Goal: Task Accomplishment & Management: Use online tool/utility

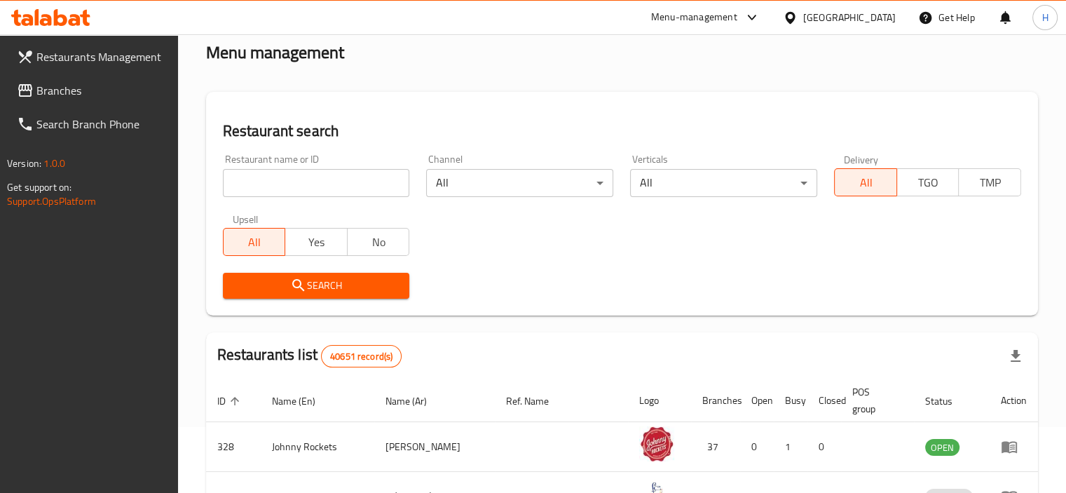
scroll to position [66, 0]
click at [78, 88] on span "Branches" at bounding box center [101, 90] width 130 height 17
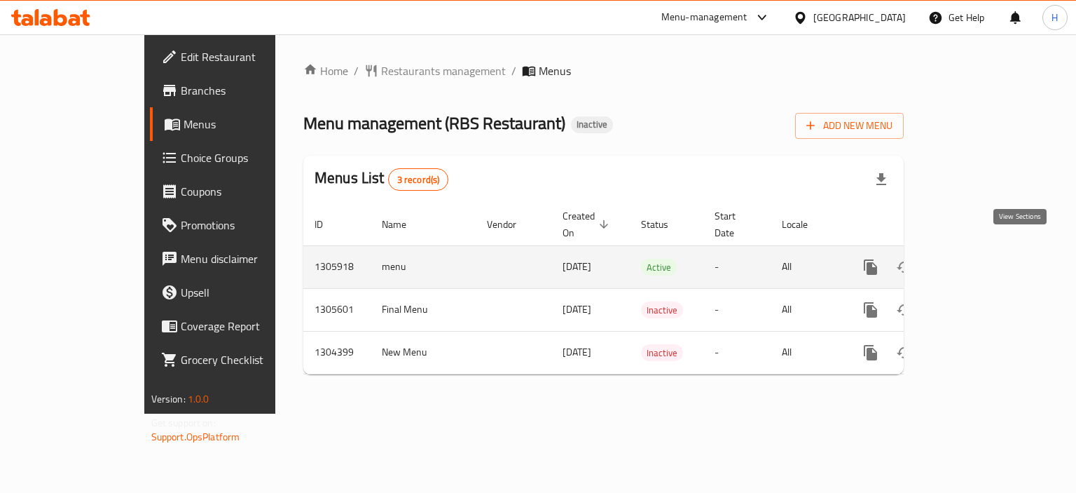
click at [978, 261] on icon "enhanced table" at bounding box center [972, 267] width 13 height 13
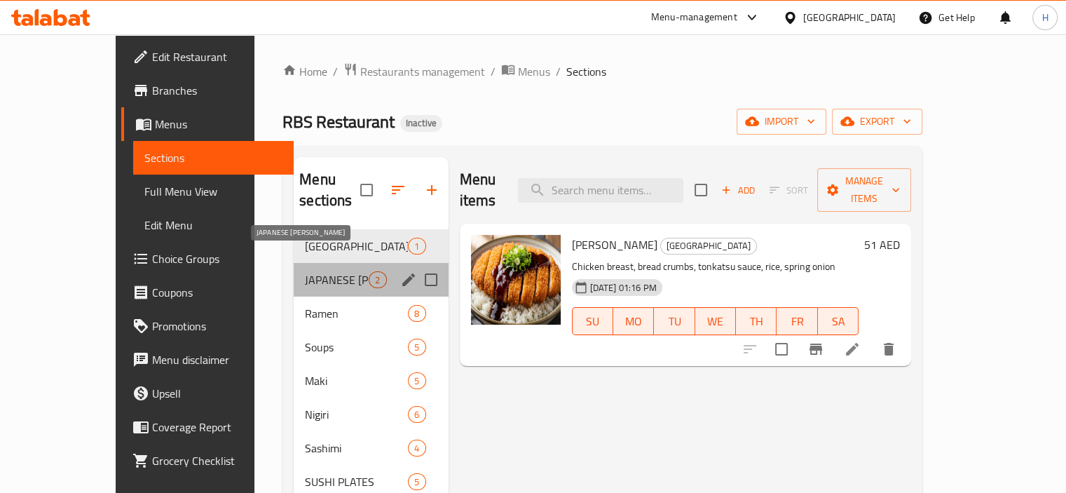
click at [305, 271] on span "JAPANESE [PERSON_NAME]" at bounding box center [337, 279] width 64 height 17
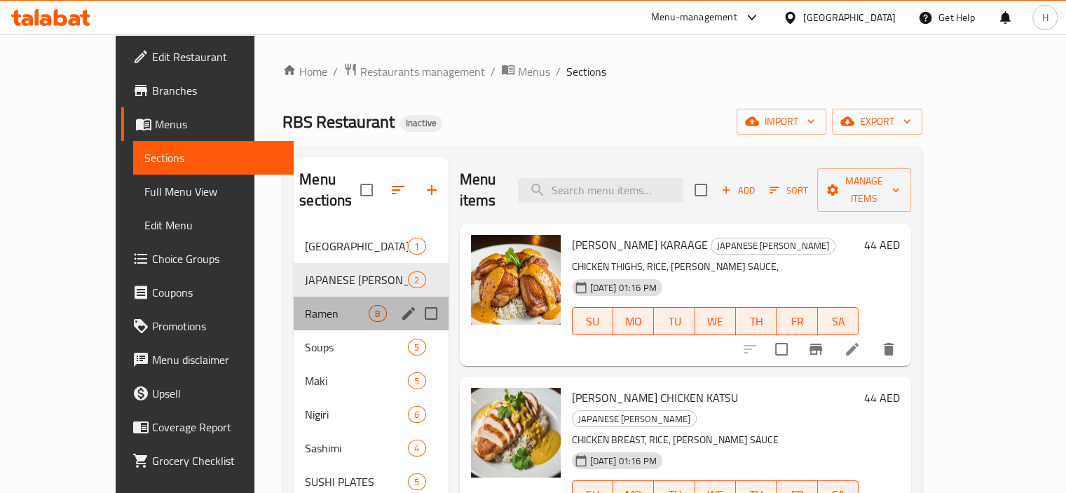
click at [294, 296] on div "Ramen 8" at bounding box center [371, 313] width 154 height 34
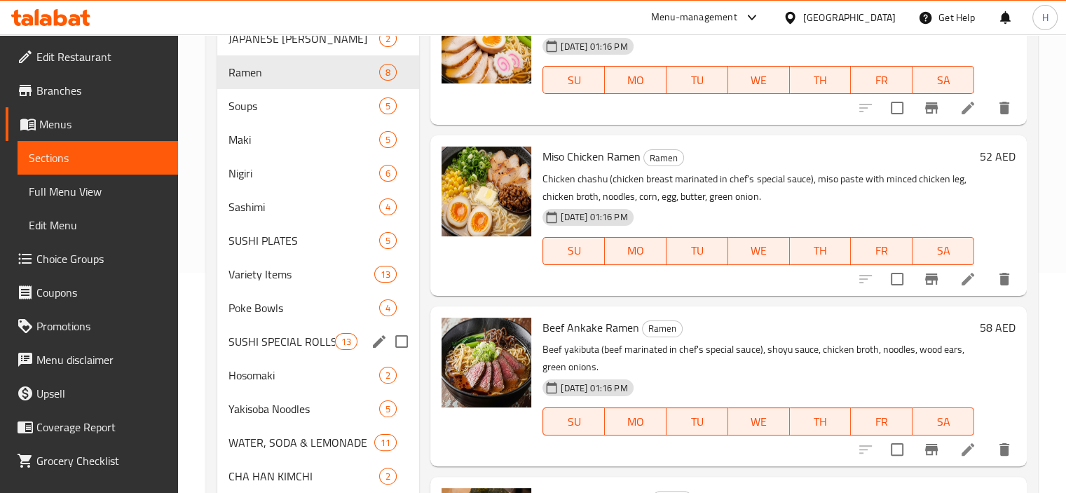
scroll to position [533, 0]
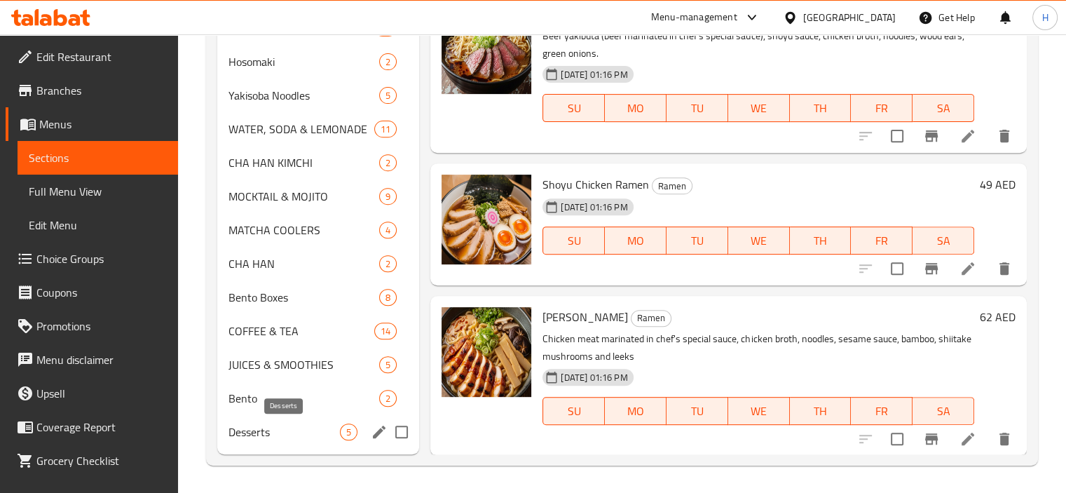
click at [245, 434] on span "Desserts" at bounding box center [284, 431] width 112 height 17
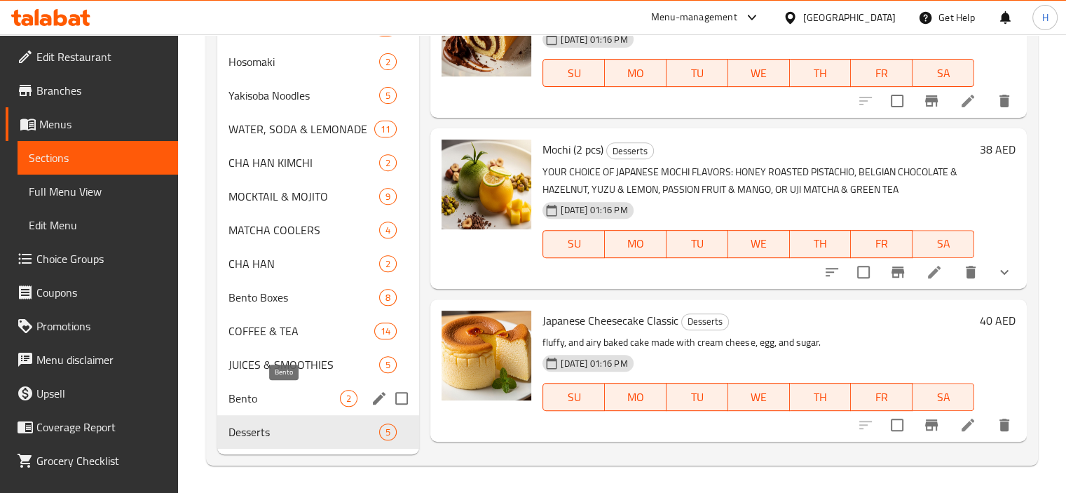
click at [240, 398] on span "Bento" at bounding box center [284, 398] width 112 height 17
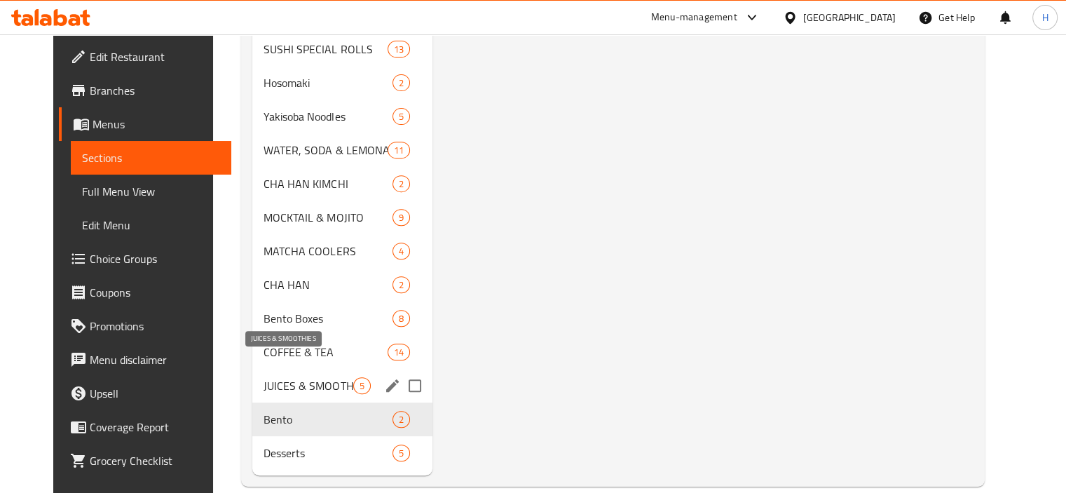
click at [263, 377] on span "JUICES & SMOOTHIES" at bounding box center [308, 385] width 90 height 17
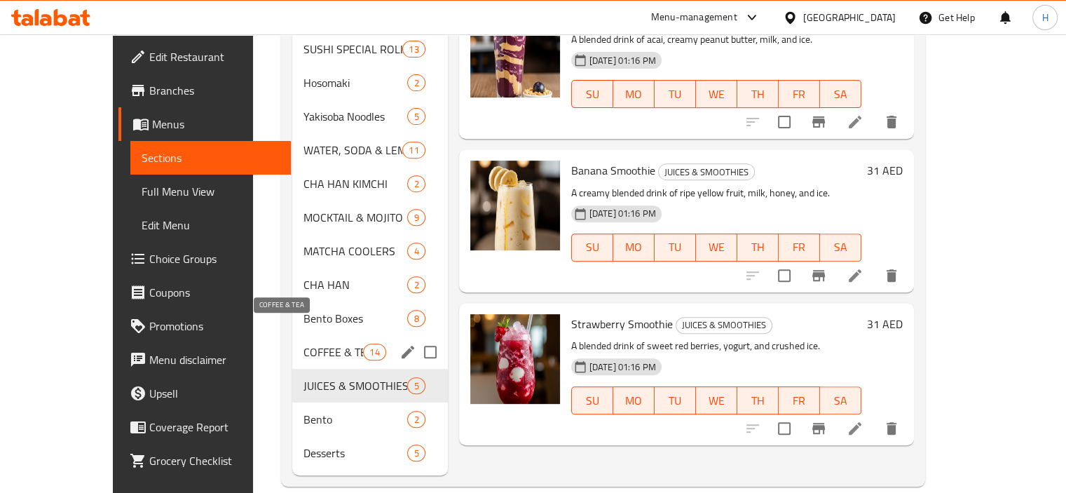
click at [303, 343] on span "COFFEE & TEA" at bounding box center [333, 351] width 60 height 17
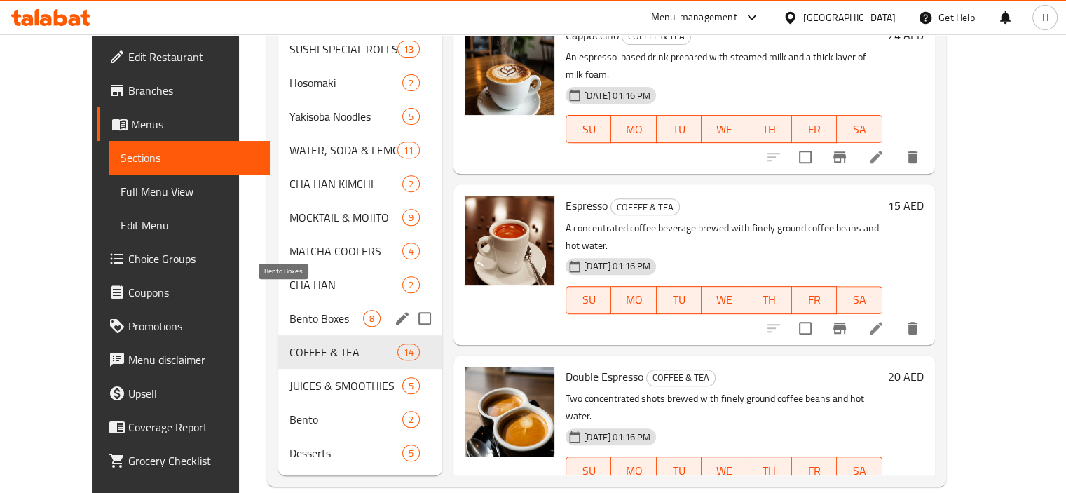
click at [289, 310] on span "Bento Boxes" at bounding box center [326, 318] width 74 height 17
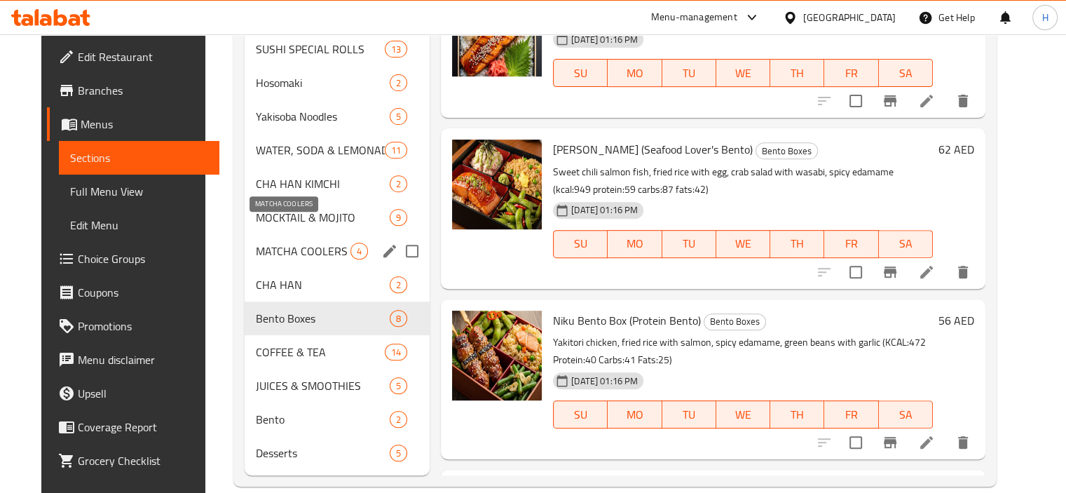
click at [264, 242] on span "MATCHA COOLERS" at bounding box center [303, 250] width 95 height 17
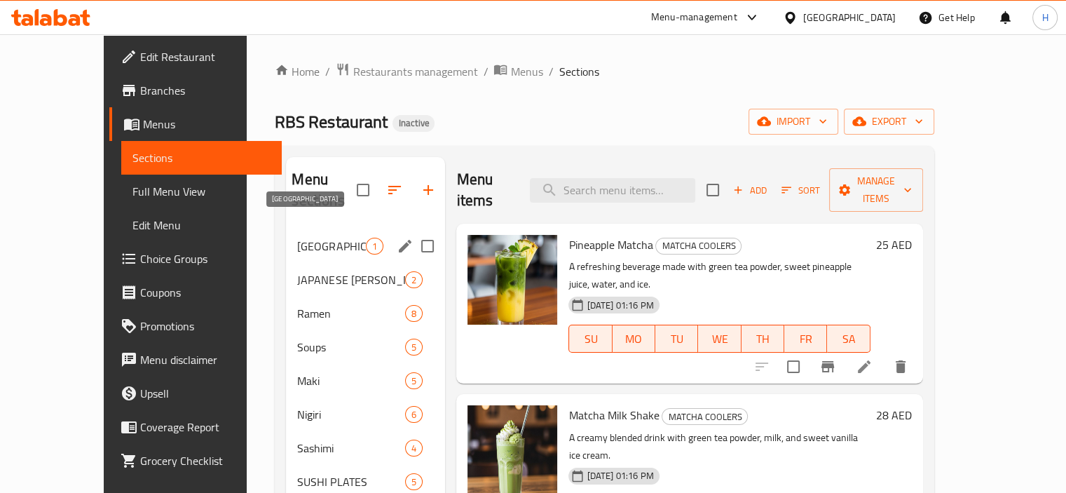
click at [297, 238] on span "[GEOGRAPHIC_DATA]" at bounding box center [331, 246] width 69 height 17
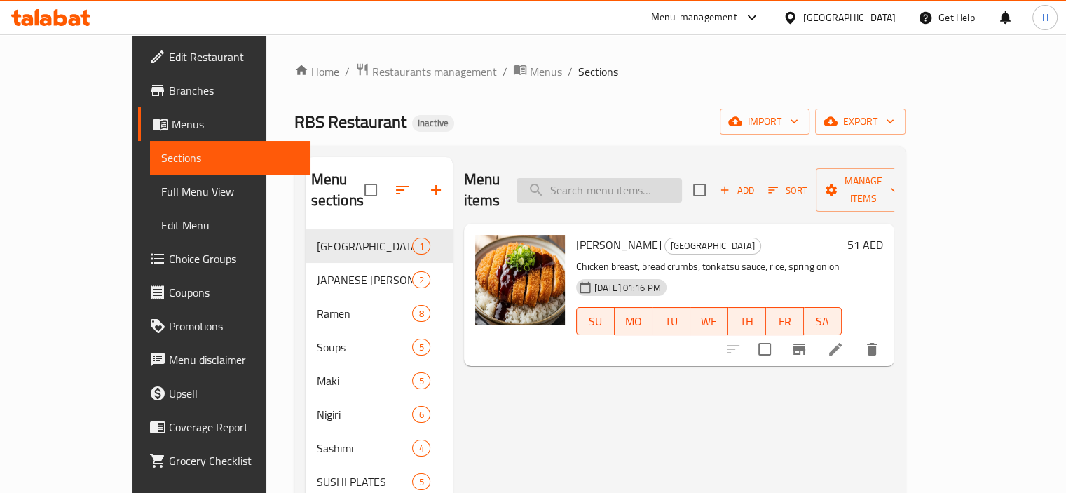
click at [597, 178] on input "search" at bounding box center [598, 190] width 165 height 25
paste input "Crispy Tai Tai Tuna"
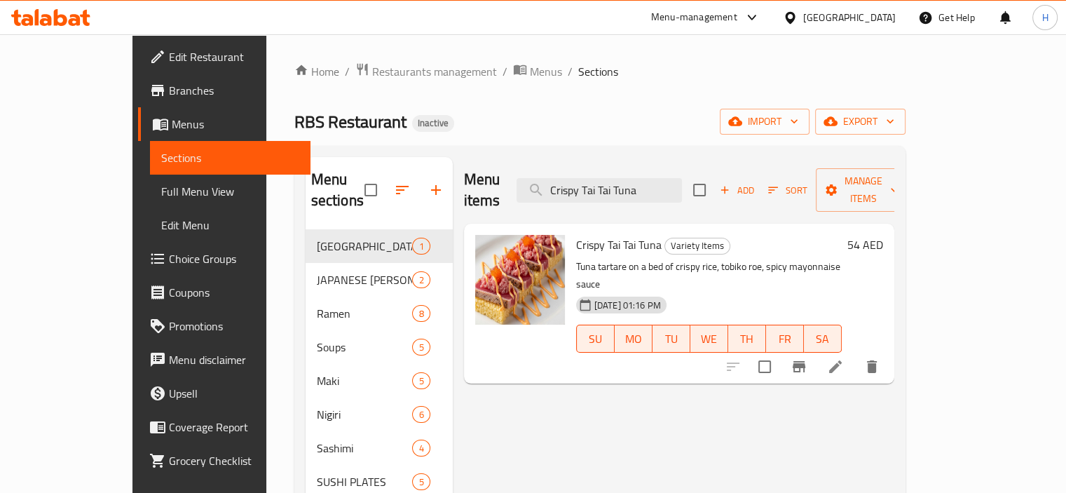
type input "Crispy Tai Tai Tuna"
drag, startPoint x: 637, startPoint y: 223, endPoint x: 689, endPoint y: 226, distance: 52.0
click at [689, 238] on span "Variety Items" at bounding box center [697, 246] width 64 height 16
copy span "Variety Items"
